Goal: Answer question/provide support

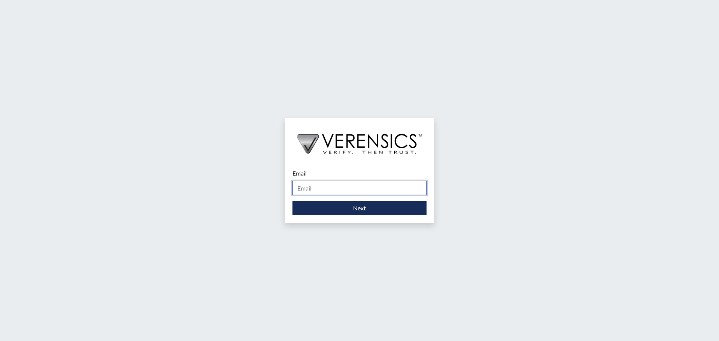
click at [307, 187] on input "Email" at bounding box center [360, 188] width 134 height 14
type input "[PERSON_NAME][EMAIL_ADDRESS][PERSON_NAME][DOMAIN_NAME]"
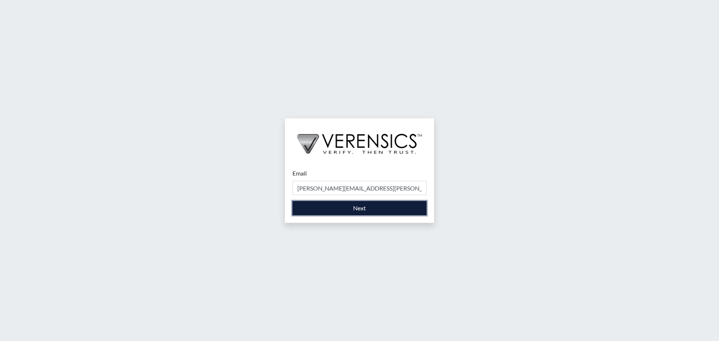
click at [348, 208] on button "Next" at bounding box center [360, 208] width 134 height 14
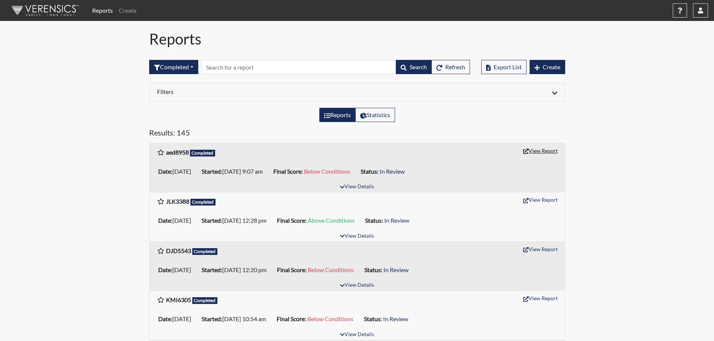
click at [542, 152] on button "View Report" at bounding box center [540, 151] width 41 height 12
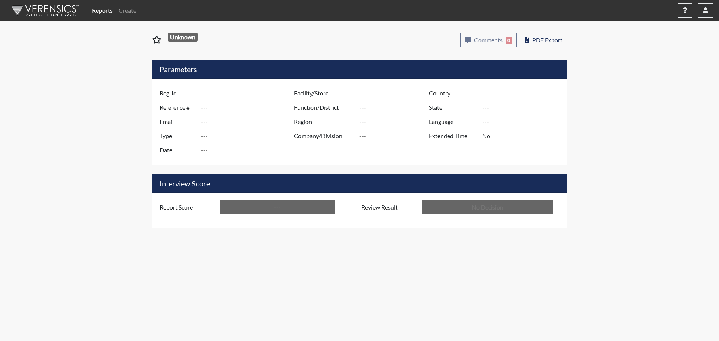
type input "aed8958"
type input "50942"
type input "---"
type input "Corrections Pre-Employment"
type input "[DATE]"
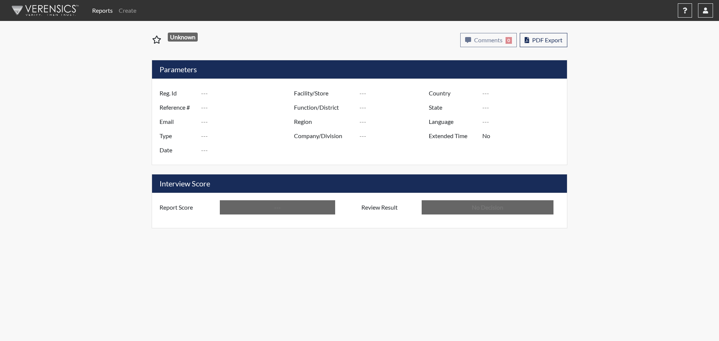
type input "[PERSON_NAME]"
type input "[GEOGRAPHIC_DATA]"
type input "[US_STATE]"
type input "English"
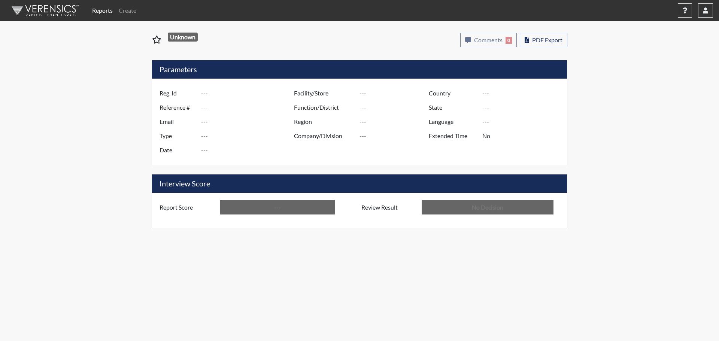
type input "Below Conditions"
type input "In Review"
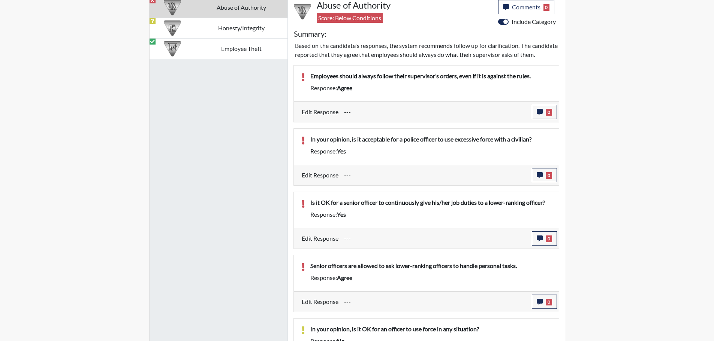
scroll to position [487, 0]
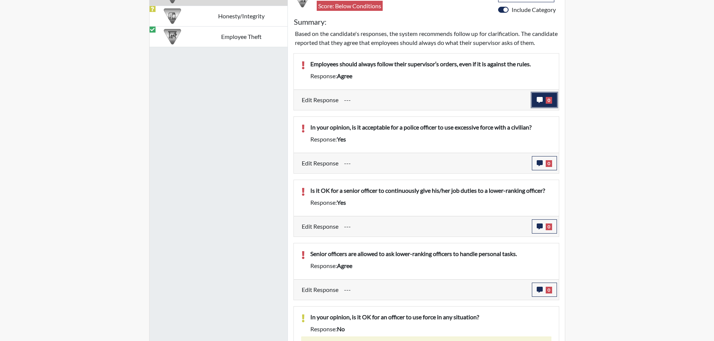
click at [547, 104] on span "0" at bounding box center [549, 100] width 6 height 7
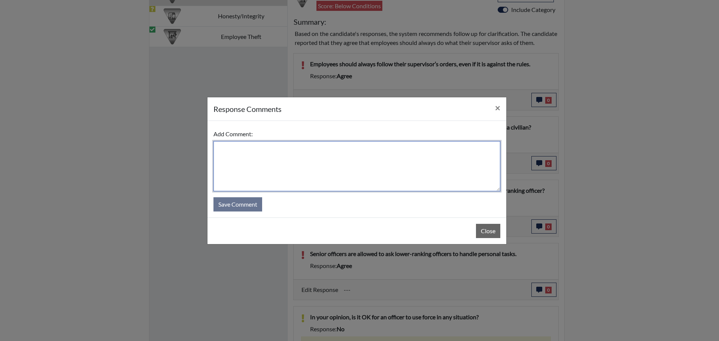
click at [232, 147] on textarea at bounding box center [357, 166] width 287 height 50
type textarea "When interviewed after the test he chose disagree."
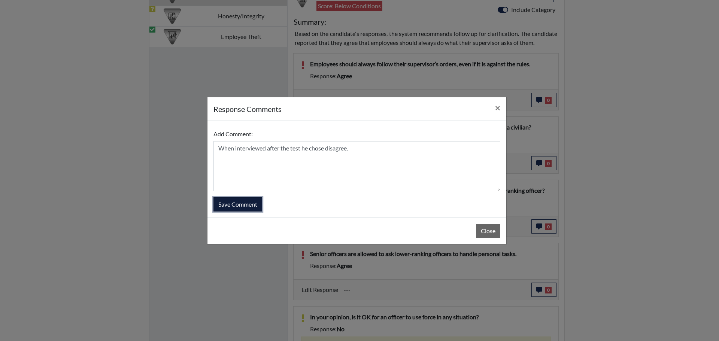
click at [238, 203] on button "Save Comment" at bounding box center [238, 204] width 49 height 14
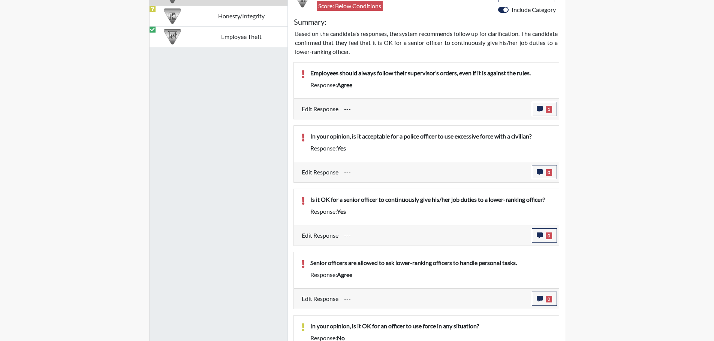
scroll to position [124, 311]
click at [551, 168] on button "0" at bounding box center [544, 172] width 25 height 14
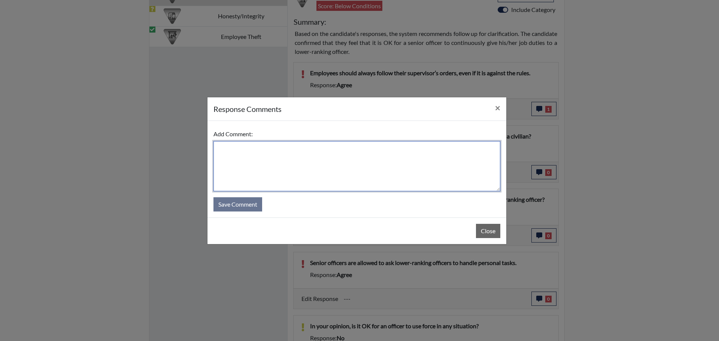
click at [259, 157] on textarea at bounding box center [357, 166] width 287 height 50
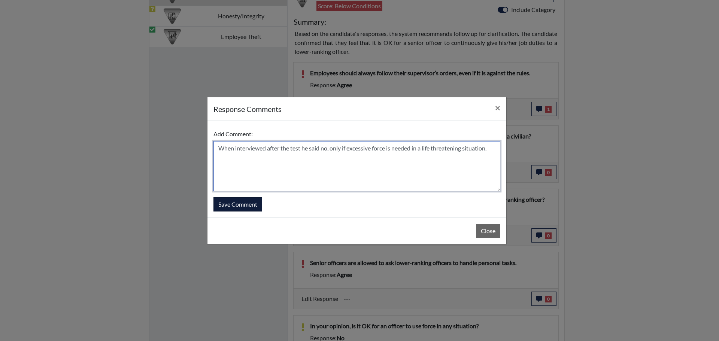
type textarea "When interviewed after the test he said no, only if excessive force is needed i…"
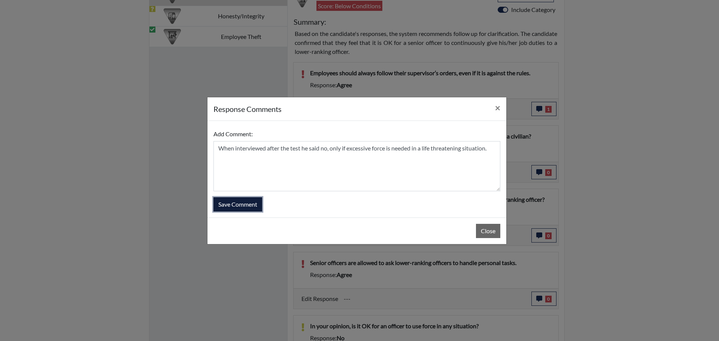
click at [244, 199] on button "Save Comment" at bounding box center [238, 204] width 49 height 14
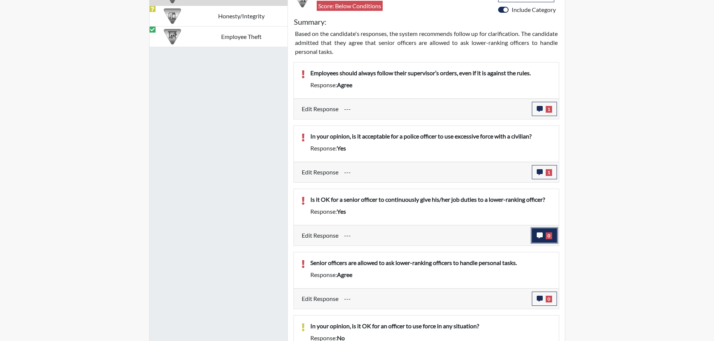
click at [541, 233] on icon "button" at bounding box center [540, 236] width 6 height 6
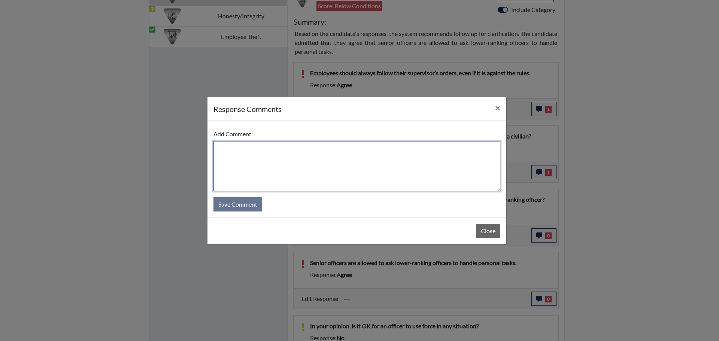
click at [227, 153] on textarea at bounding box center [357, 166] width 287 height 50
type textarea "a"
type textarea "Answered no, said it is important to follow orders."
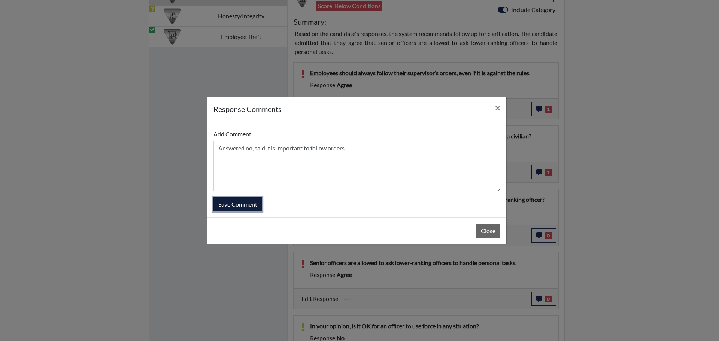
drag, startPoint x: 229, startPoint y: 205, endPoint x: 233, endPoint y: 212, distance: 8.2
click at [229, 205] on button "Save Comment" at bounding box center [238, 204] width 49 height 14
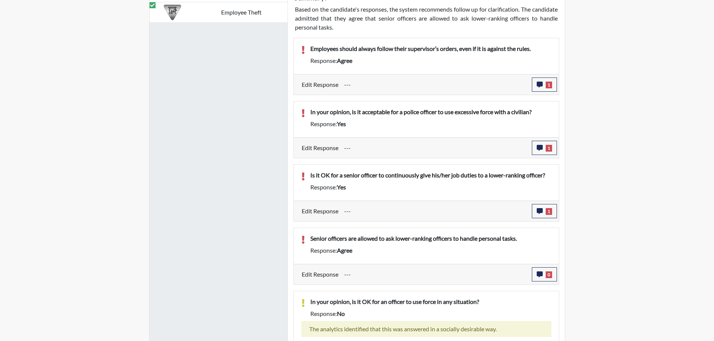
scroll to position [525, 0]
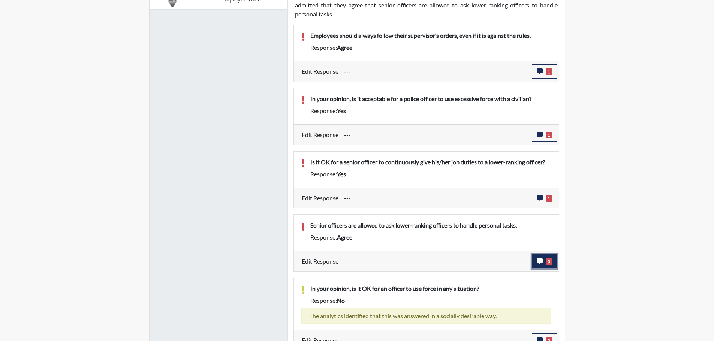
click at [551, 262] on span "0" at bounding box center [549, 262] width 6 height 7
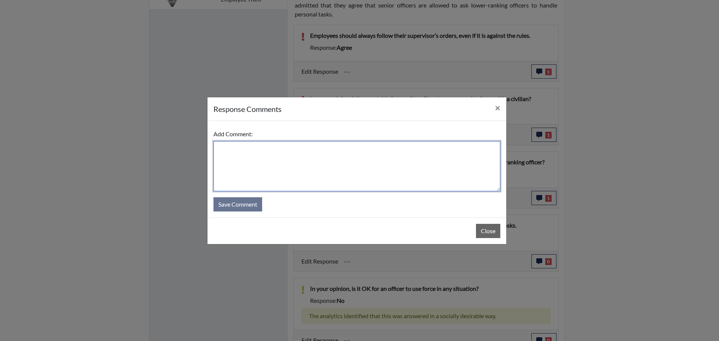
click at [227, 147] on textarea at bounding box center [357, 166] width 287 height 50
type textarea "N"
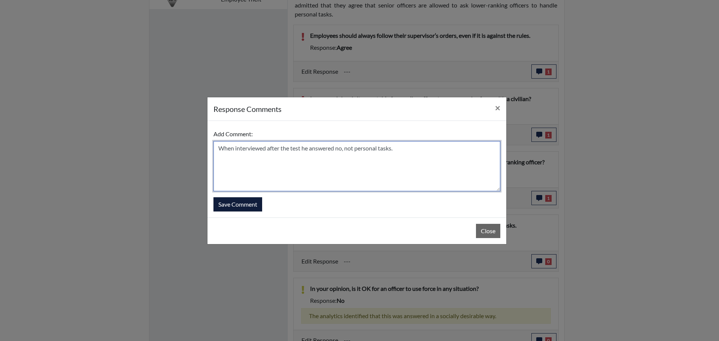
type textarea "When interviewed after the test he answered no, not personal tasks."
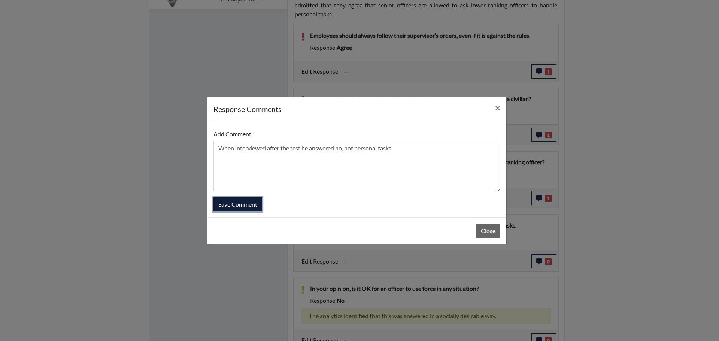
click at [248, 205] on button "Save Comment" at bounding box center [238, 204] width 49 height 14
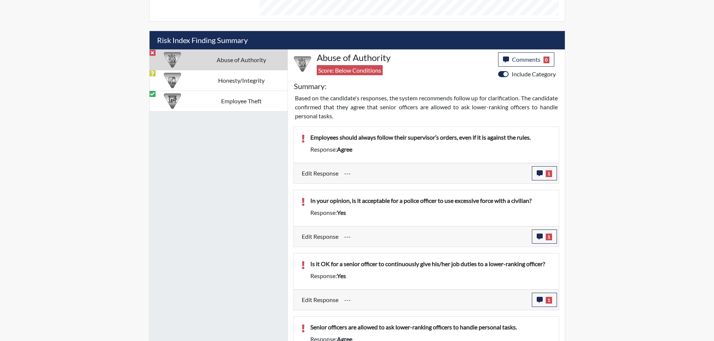
scroll to position [422, 0]
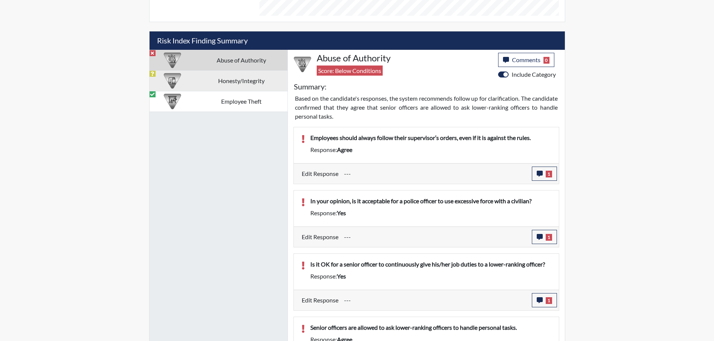
click at [256, 81] on td "Honesty/Integrity" at bounding box center [241, 80] width 92 height 21
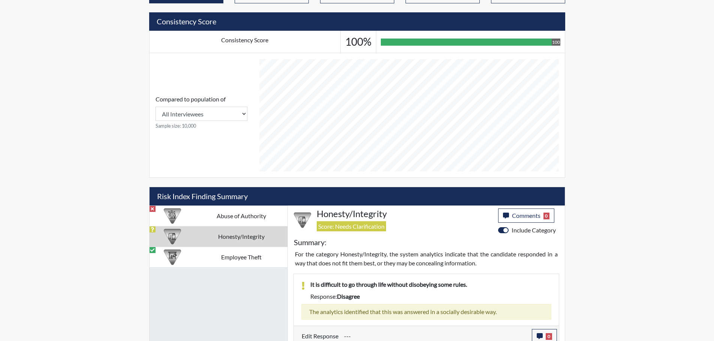
scroll to position [335, 0]
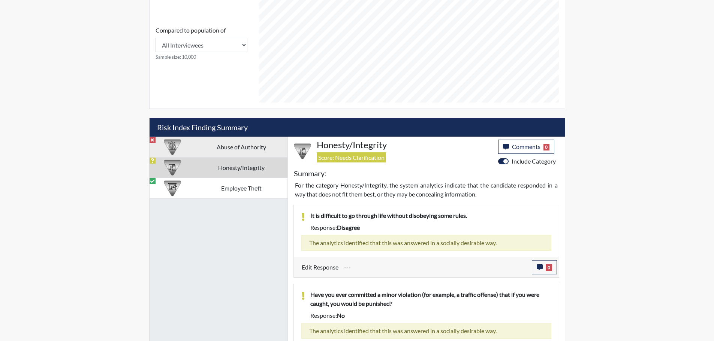
click at [230, 147] on td "Abuse of Authority" at bounding box center [241, 147] width 92 height 21
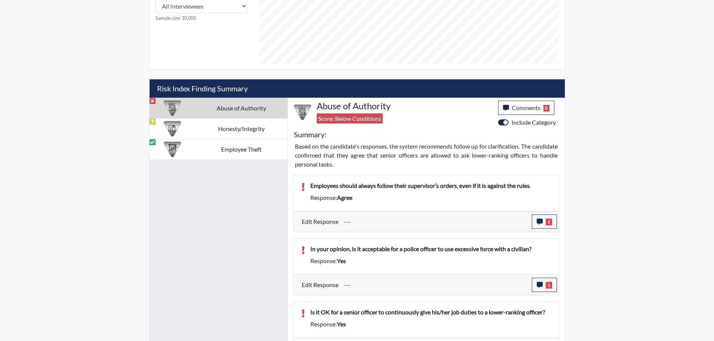
scroll to position [375, 0]
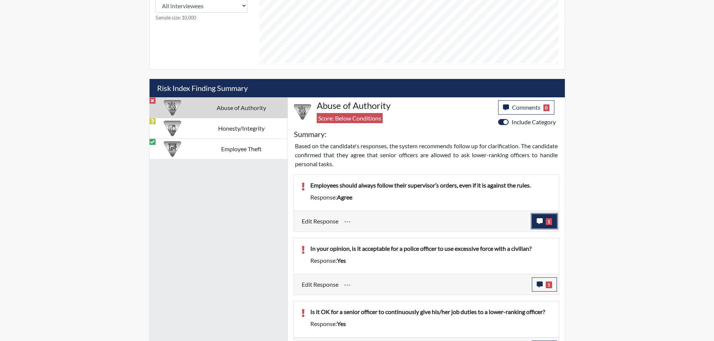
click at [546, 220] on span "1" at bounding box center [549, 221] width 6 height 7
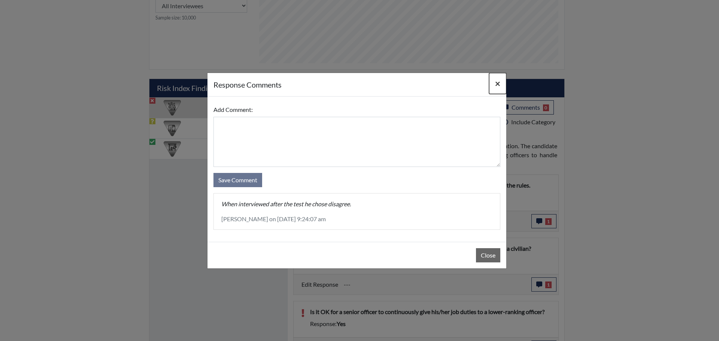
click at [496, 84] on span "×" at bounding box center [497, 83] width 5 height 11
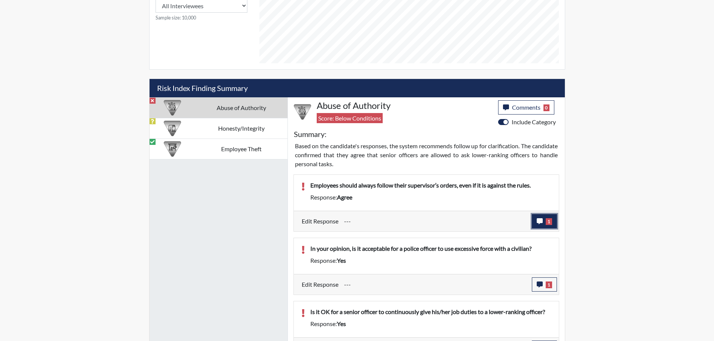
click at [547, 223] on span "1" at bounding box center [549, 221] width 6 height 7
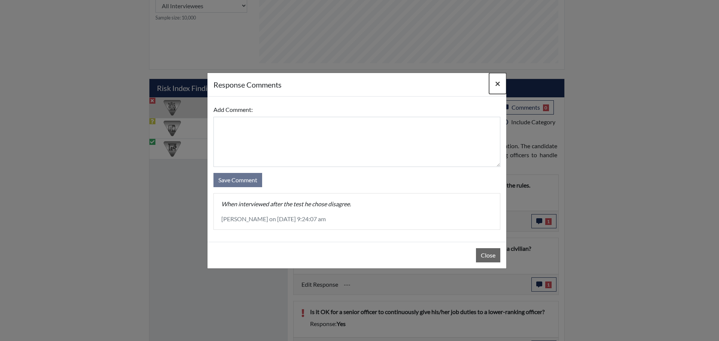
click at [501, 85] on button "×" at bounding box center [497, 83] width 17 height 21
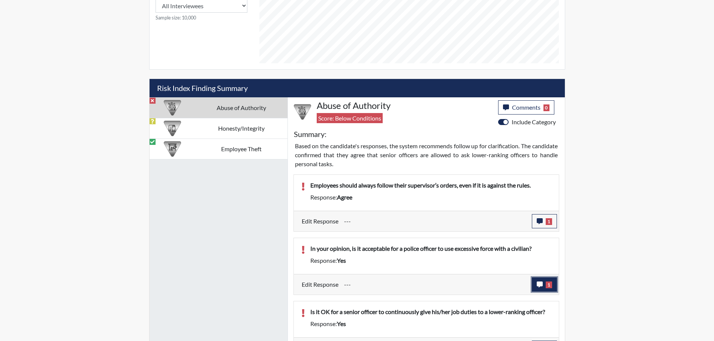
click at [541, 282] on icon "button" at bounding box center [540, 285] width 6 height 6
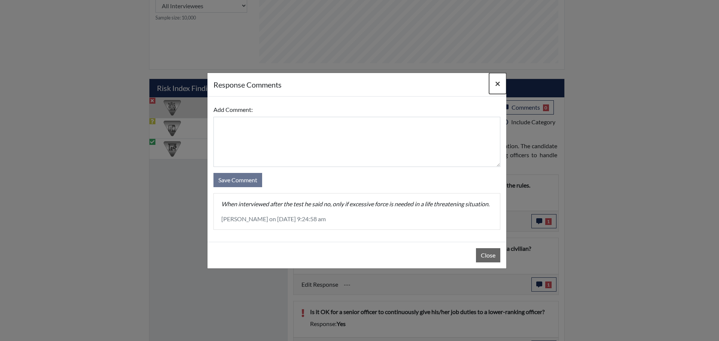
click at [502, 80] on button "×" at bounding box center [497, 83] width 17 height 21
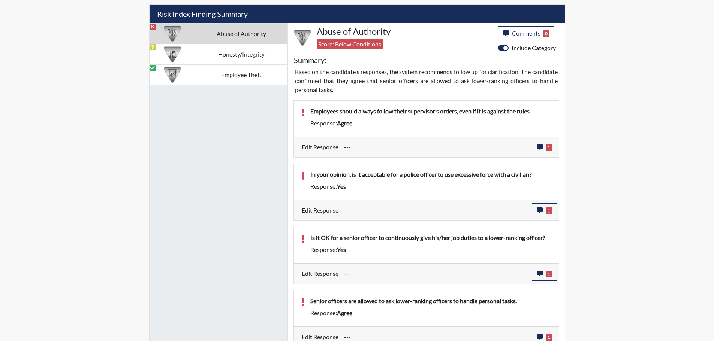
scroll to position [450, 0]
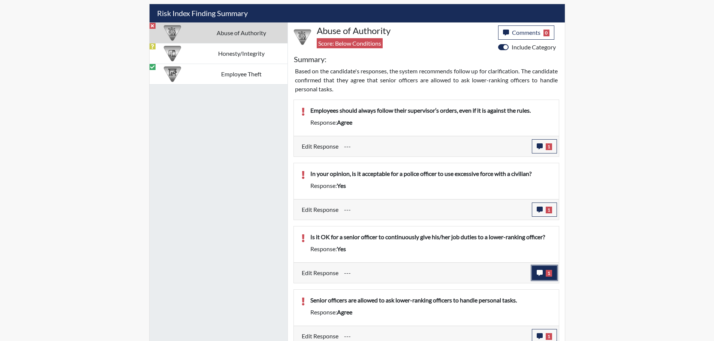
click at [549, 273] on span "1" at bounding box center [549, 273] width 6 height 7
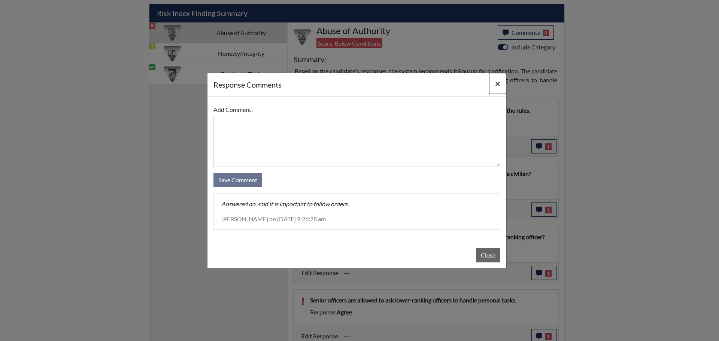
click at [501, 84] on button "×" at bounding box center [497, 83] width 17 height 21
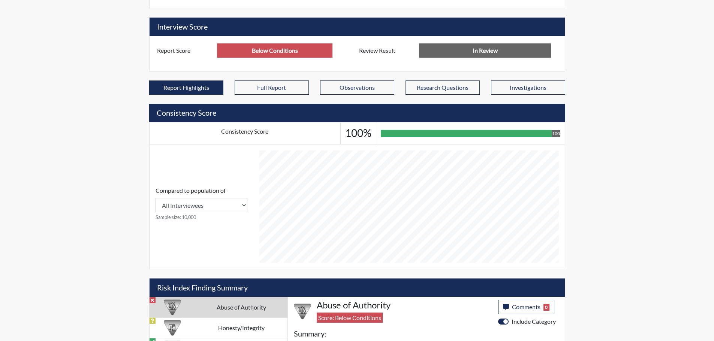
scroll to position [187, 0]
